Goal: Task Accomplishment & Management: Use online tool/utility

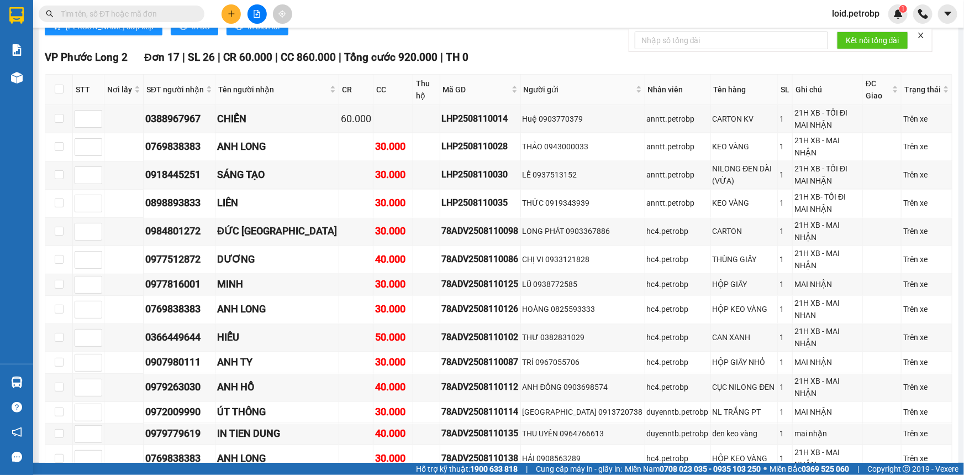
scroll to position [2749, 0]
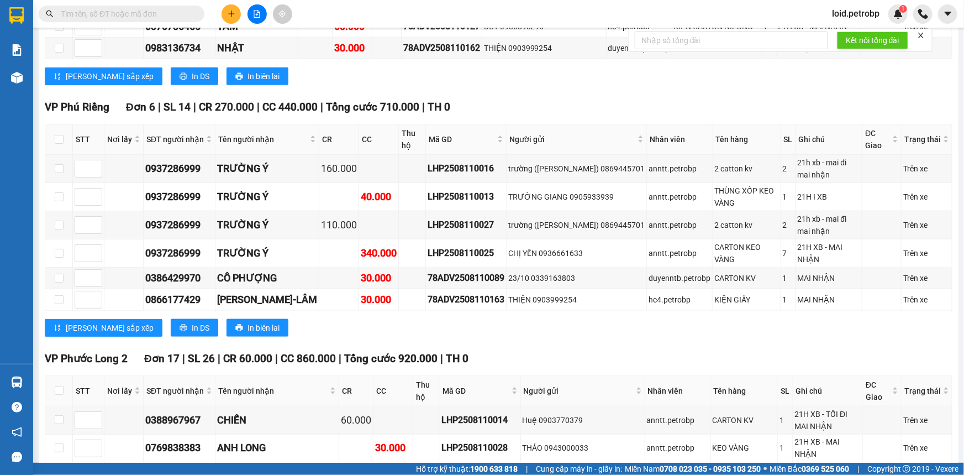
click at [67, 376] on th at bounding box center [59, 391] width 28 height 30
click at [60, 386] on input "checkbox" at bounding box center [59, 390] width 9 height 9
checkbox input "true"
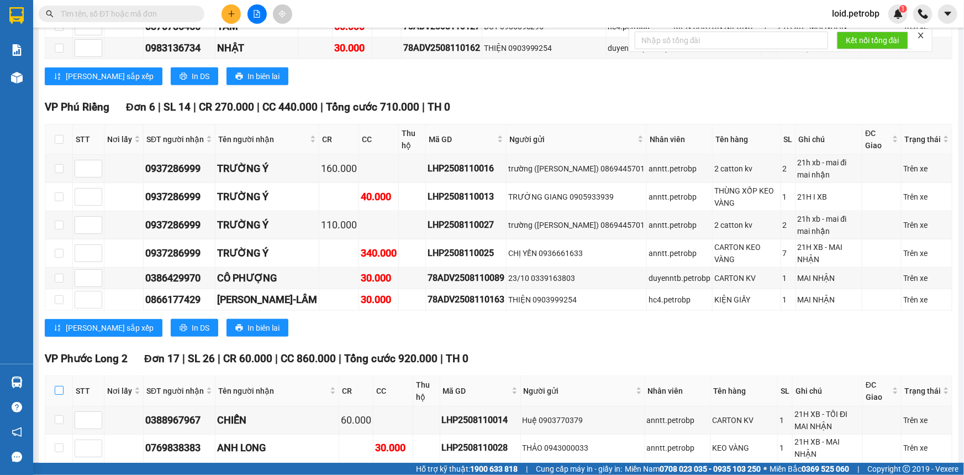
checkbox input "true"
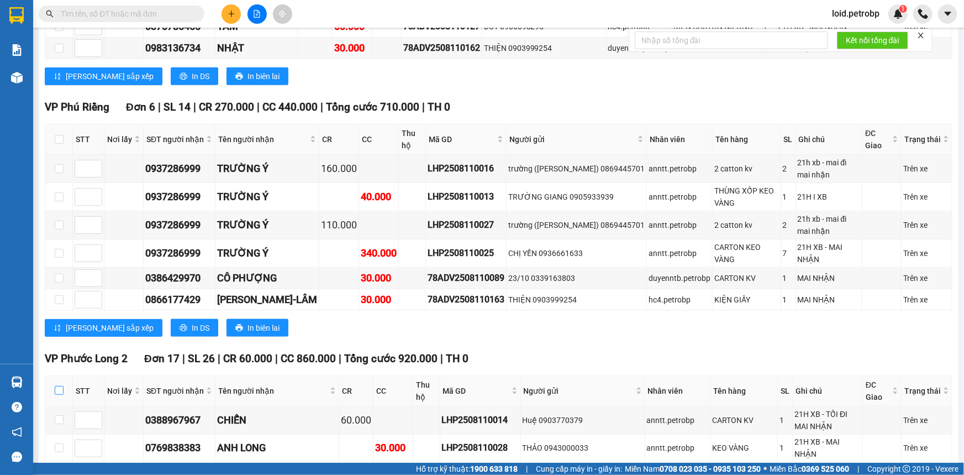
checkbox input "true"
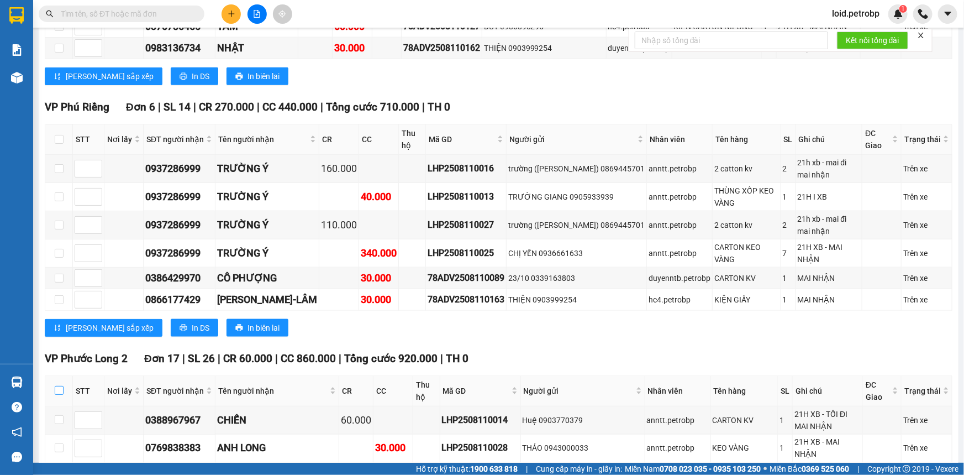
checkbox input "true"
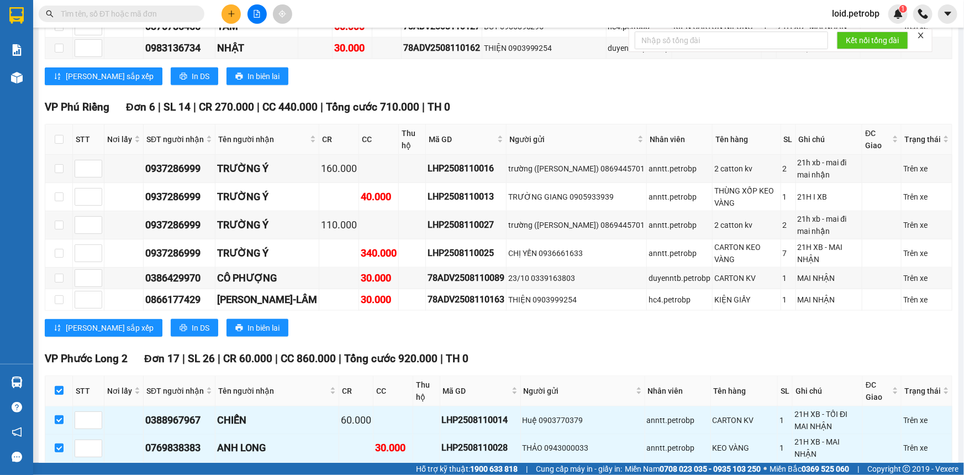
scroll to position [3100, 0]
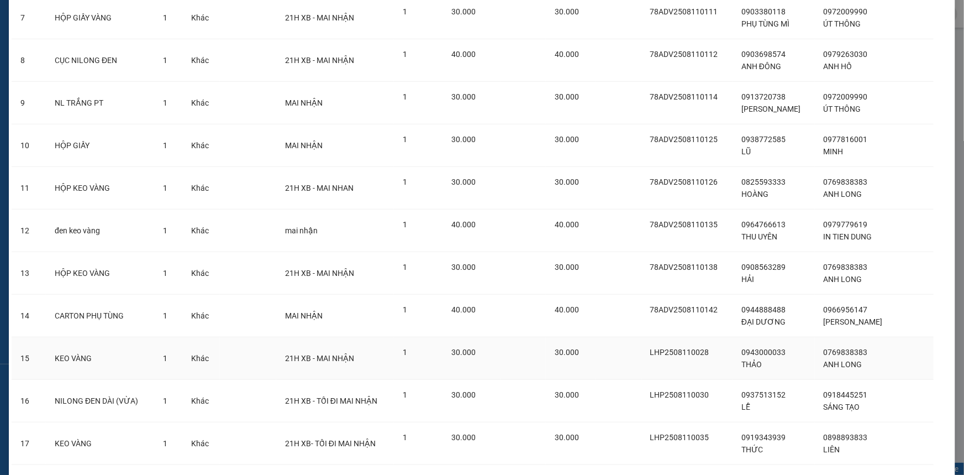
scroll to position [420, 0]
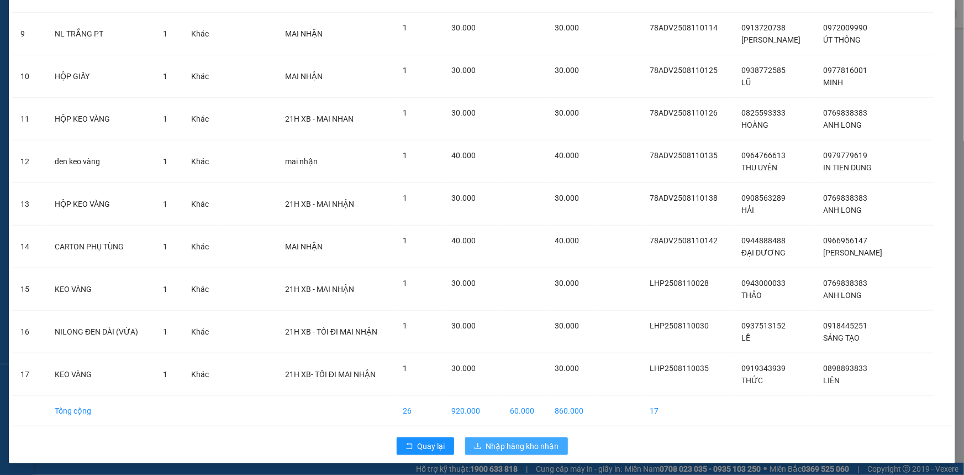
click at [517, 440] on span "Nhập hàng kho nhận" at bounding box center [522, 446] width 73 height 12
